Goal: Use online tool/utility: Utilize a website feature to perform a specific function

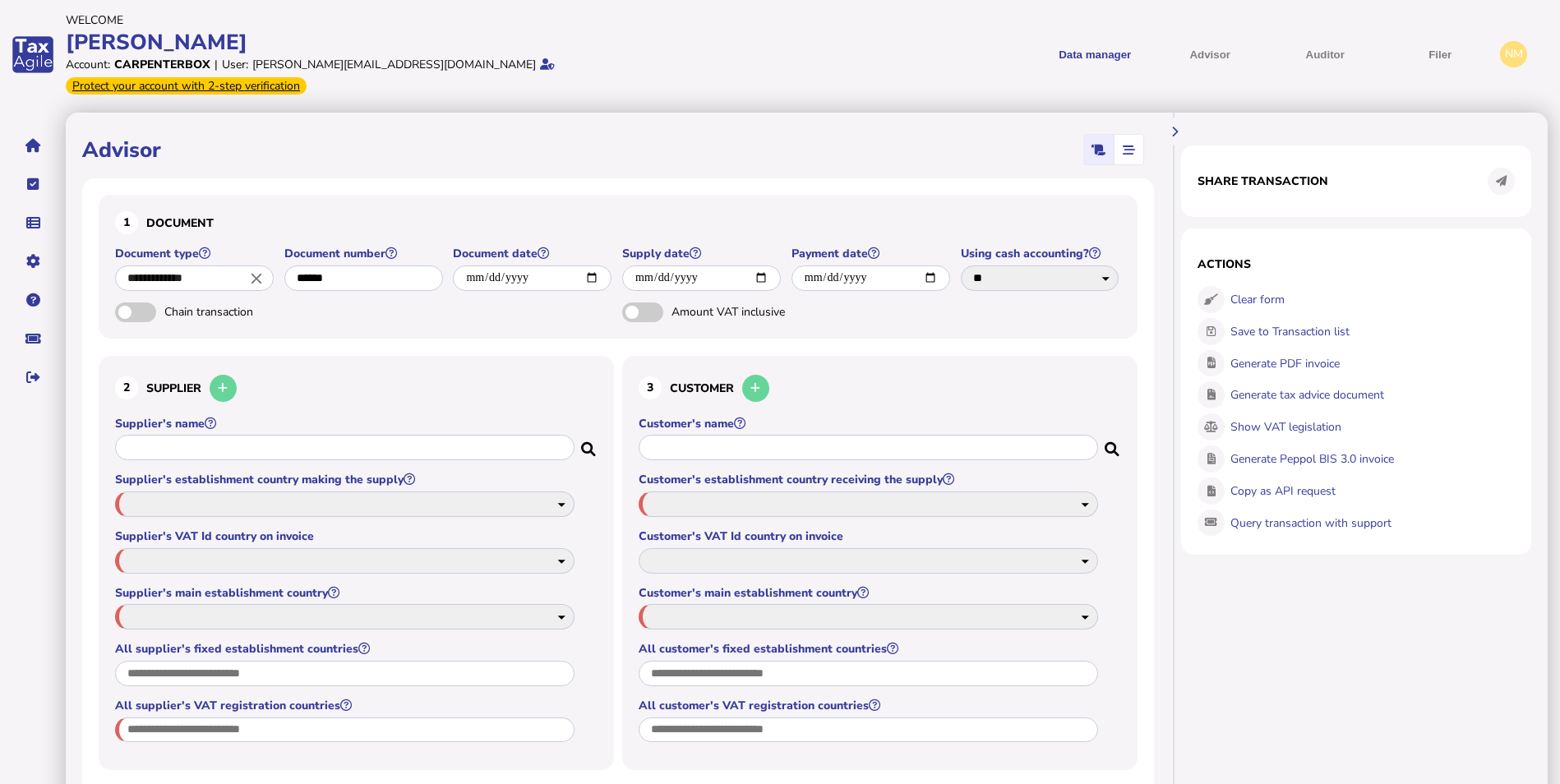
select select "*****"
select select "****"
